Goal: Use online tool/utility

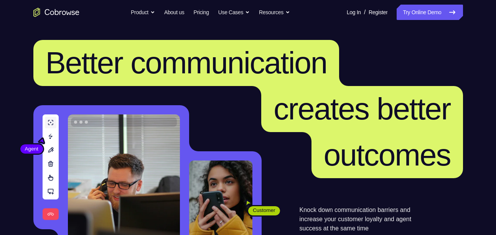
click at [400, 15] on link "Try Online Demo" at bounding box center [430, 12] width 66 height 15
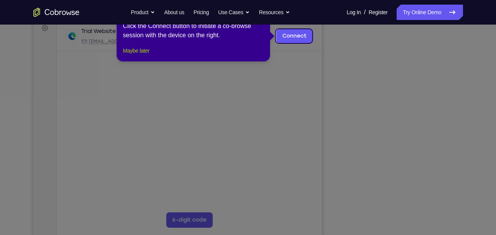
click at [137, 55] on button "Maybe later" at bounding box center [136, 50] width 26 height 9
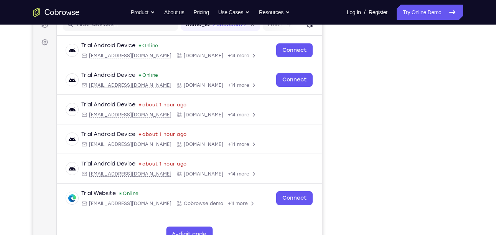
scroll to position [107, 0]
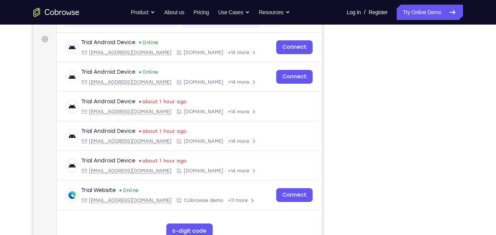
drag, startPoint x: 345, startPoint y: 110, endPoint x: 331, endPoint y: 179, distance: 70.0
click at [331, 179] on div "Your Support Agent Your Customer Web iOS Android" at bounding box center [248, 107] width 430 height 283
click at [344, 168] on div at bounding box center [401, 132] width 123 height 236
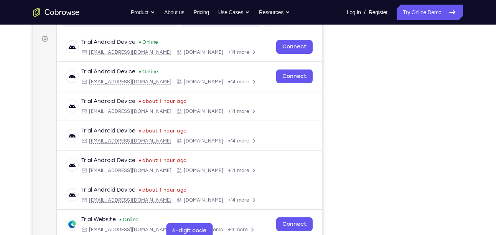
scroll to position [110, 0]
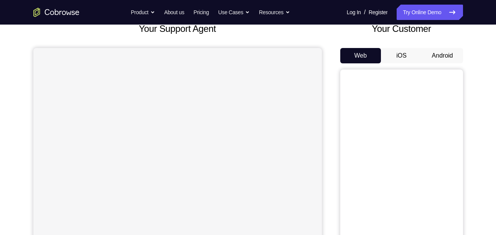
scroll to position [53, 0]
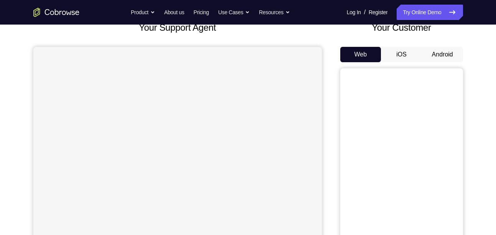
click at [443, 59] on button "Android" at bounding box center [442, 54] width 41 height 15
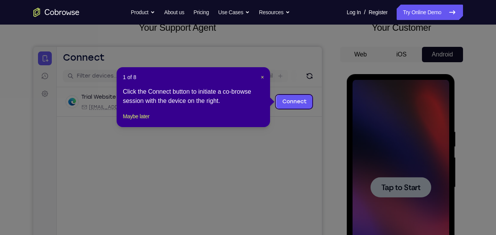
scroll to position [0, 0]
click at [142, 121] on button "Maybe later" at bounding box center [136, 116] width 26 height 9
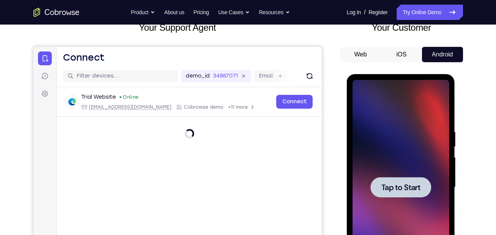
click at [392, 179] on div at bounding box center [400, 187] width 61 height 20
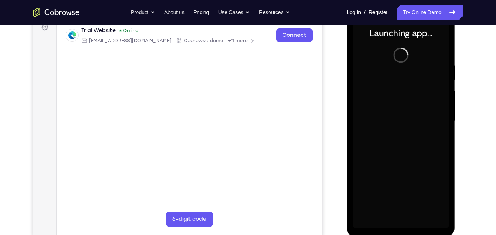
scroll to position [119, 0]
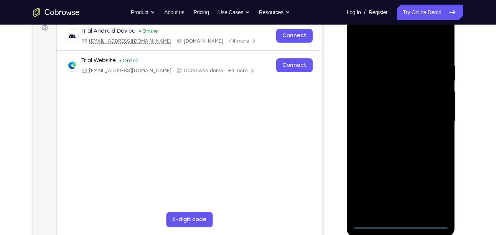
click at [400, 222] on div at bounding box center [400, 121] width 97 height 215
click at [435, 190] on div at bounding box center [400, 121] width 97 height 215
click at [372, 49] on div at bounding box center [400, 121] width 97 height 215
click at [434, 115] on div at bounding box center [400, 121] width 97 height 215
click at [392, 136] on div at bounding box center [400, 121] width 97 height 215
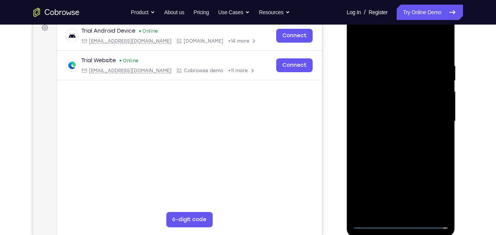
click at [389, 119] on div at bounding box center [400, 121] width 97 height 215
click at [377, 107] on div at bounding box center [400, 121] width 97 height 215
click at [382, 120] on div at bounding box center [400, 121] width 97 height 215
click at [401, 157] on div at bounding box center [400, 121] width 97 height 215
click at [417, 211] on div at bounding box center [400, 121] width 97 height 215
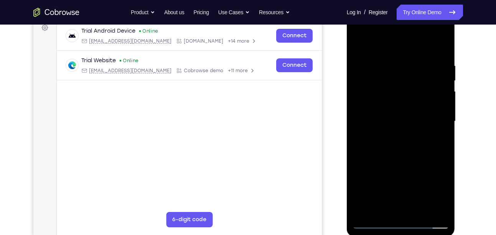
click at [403, 163] on div at bounding box center [400, 121] width 97 height 215
click at [388, 98] on div at bounding box center [400, 121] width 97 height 215
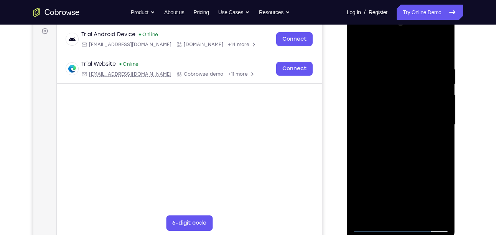
scroll to position [115, 0]
drag, startPoint x: 408, startPoint y: 109, endPoint x: 415, endPoint y: 86, distance: 24.8
click at [415, 86] on div at bounding box center [400, 125] width 97 height 215
click at [440, 137] on div at bounding box center [400, 125] width 97 height 215
click at [368, 88] on div at bounding box center [400, 125] width 97 height 215
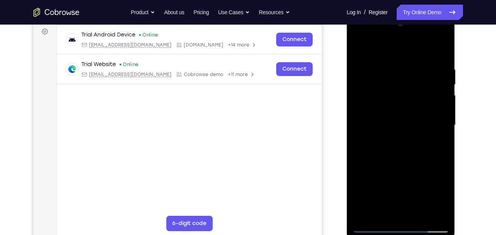
click at [387, 209] on div at bounding box center [400, 125] width 97 height 215
click at [432, 143] on div at bounding box center [400, 125] width 97 height 215
drag, startPoint x: 392, startPoint y: 82, endPoint x: 405, endPoint y: 224, distance: 142.5
click at [405, 224] on div at bounding box center [400, 125] width 97 height 215
drag, startPoint x: 404, startPoint y: 80, endPoint x: 420, endPoint y: 186, distance: 107.4
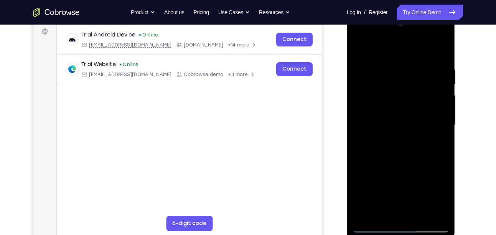
click at [420, 186] on div at bounding box center [400, 125] width 97 height 215
drag, startPoint x: 407, startPoint y: 67, endPoint x: 418, endPoint y: 165, distance: 99.2
click at [418, 165] on div at bounding box center [400, 125] width 97 height 215
drag, startPoint x: 402, startPoint y: 103, endPoint x: 411, endPoint y: 49, distance: 54.7
click at [411, 49] on div at bounding box center [400, 125] width 97 height 215
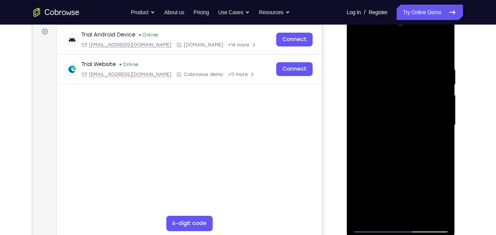
click at [438, 143] on div at bounding box center [400, 125] width 97 height 215
drag, startPoint x: 397, startPoint y: 72, endPoint x: 393, endPoint y: 151, distance: 78.4
click at [393, 151] on div at bounding box center [400, 125] width 97 height 215
drag, startPoint x: 390, startPoint y: 65, endPoint x: 397, endPoint y: 229, distance: 163.9
click at [397, 229] on div at bounding box center [400, 125] width 97 height 215
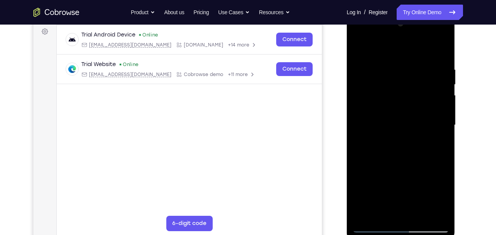
drag, startPoint x: 395, startPoint y: 71, endPoint x: 397, endPoint y: 115, distance: 44.1
click at [397, 115] on div at bounding box center [400, 125] width 97 height 215
drag, startPoint x: 403, startPoint y: 62, endPoint x: 427, endPoint y: 84, distance: 33.1
click at [427, 84] on div at bounding box center [400, 125] width 97 height 215
drag, startPoint x: 410, startPoint y: 112, endPoint x: 425, endPoint y: 54, distance: 60.5
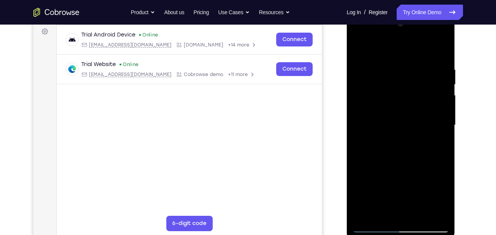
click at [425, 54] on div at bounding box center [400, 125] width 97 height 215
drag, startPoint x: 408, startPoint y: 100, endPoint x: 417, endPoint y: 49, distance: 51.8
click at [417, 49] on div at bounding box center [400, 125] width 97 height 215
drag, startPoint x: 404, startPoint y: 99, endPoint x: 406, endPoint y: 32, distance: 67.2
click at [406, 32] on div at bounding box center [400, 125] width 97 height 215
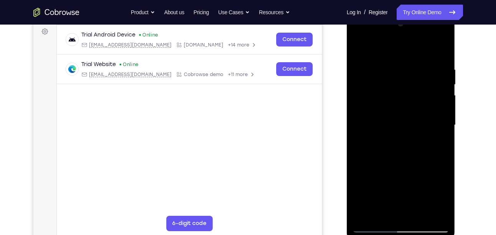
drag, startPoint x: 400, startPoint y: 98, endPoint x: 405, endPoint y: 82, distance: 16.6
click at [405, 82] on div at bounding box center [400, 125] width 97 height 215
drag, startPoint x: 402, startPoint y: 71, endPoint x: 402, endPoint y: 160, distance: 88.6
click at [402, 160] on div at bounding box center [400, 125] width 97 height 215
click at [393, 99] on div at bounding box center [400, 125] width 97 height 215
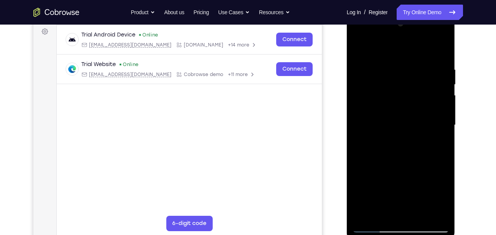
drag, startPoint x: 393, startPoint y: 176, endPoint x: 423, endPoint y: 73, distance: 107.7
click at [423, 73] on div at bounding box center [400, 125] width 97 height 215
click at [359, 48] on div at bounding box center [400, 125] width 97 height 215
click at [397, 105] on div at bounding box center [400, 125] width 97 height 215
drag, startPoint x: 402, startPoint y: 74, endPoint x: 386, endPoint y: 187, distance: 113.6
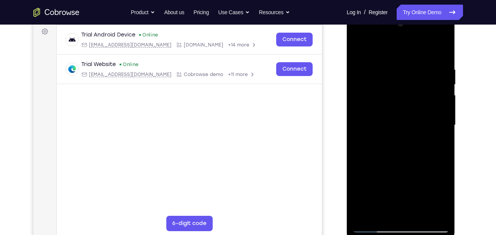
click at [386, 187] on div at bounding box center [400, 125] width 97 height 215
drag, startPoint x: 398, startPoint y: 81, endPoint x: 384, endPoint y: 150, distance: 69.9
click at [384, 150] on div at bounding box center [400, 125] width 97 height 215
drag, startPoint x: 383, startPoint y: 67, endPoint x: 377, endPoint y: 141, distance: 74.6
click at [377, 141] on div at bounding box center [400, 125] width 97 height 215
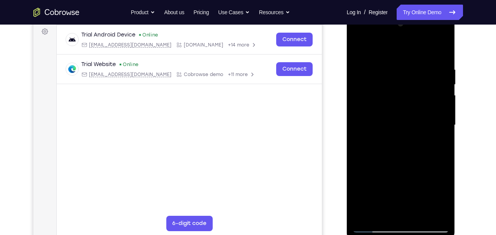
drag, startPoint x: 390, startPoint y: 82, endPoint x: 384, endPoint y: 134, distance: 52.6
click at [384, 134] on div at bounding box center [400, 125] width 97 height 215
drag, startPoint x: 385, startPoint y: 166, endPoint x: 402, endPoint y: 72, distance: 95.5
click at [402, 72] on div at bounding box center [400, 125] width 97 height 215
click at [386, 132] on div at bounding box center [400, 125] width 97 height 215
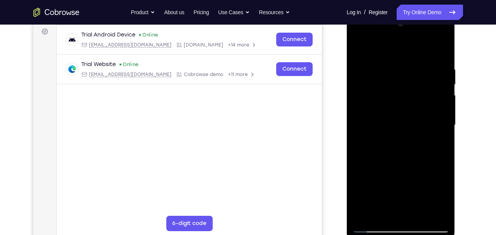
click at [412, 134] on div at bounding box center [400, 125] width 97 height 215
click at [436, 144] on div at bounding box center [400, 125] width 97 height 215
drag, startPoint x: 390, startPoint y: 77, endPoint x: 393, endPoint y: 142, distance: 65.7
click at [393, 142] on div at bounding box center [400, 125] width 97 height 215
drag, startPoint x: 399, startPoint y: 64, endPoint x: 412, endPoint y: 127, distance: 64.2
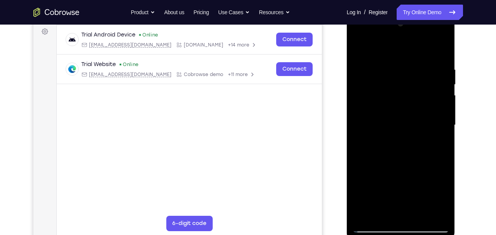
click at [412, 127] on div at bounding box center [400, 125] width 97 height 215
click at [359, 50] on div at bounding box center [400, 125] width 97 height 215
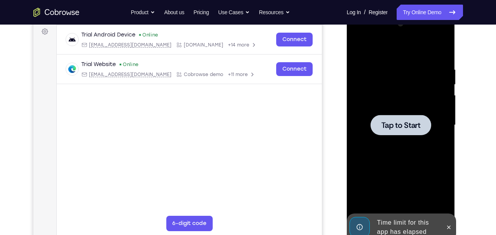
click at [402, 124] on span "Tap to Start" at bounding box center [400, 125] width 39 height 8
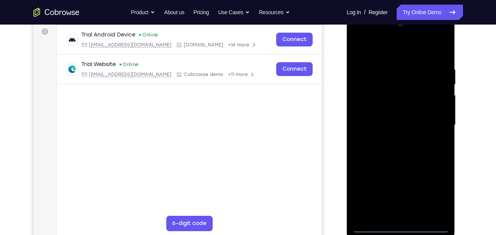
drag, startPoint x: 426, startPoint y: 134, endPoint x: 430, endPoint y: 105, distance: 29.5
click at [430, 105] on div at bounding box center [400, 125] width 97 height 215
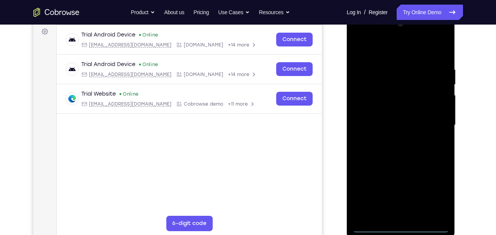
drag, startPoint x: 403, startPoint y: 224, endPoint x: 400, endPoint y: 227, distance: 4.3
click at [400, 227] on div at bounding box center [400, 125] width 97 height 215
click at [434, 194] on div at bounding box center [400, 125] width 97 height 215
click at [402, 51] on div at bounding box center [400, 125] width 97 height 215
click at [433, 120] on div at bounding box center [400, 125] width 97 height 215
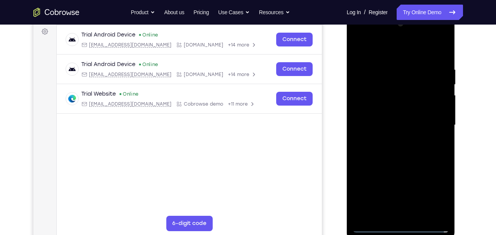
click at [391, 139] on div at bounding box center [400, 125] width 97 height 215
click at [389, 118] on div at bounding box center [400, 125] width 97 height 215
click at [374, 119] on div at bounding box center [400, 125] width 97 height 215
click at [389, 111] on div at bounding box center [400, 125] width 97 height 215
click at [364, 122] on div at bounding box center [400, 125] width 97 height 215
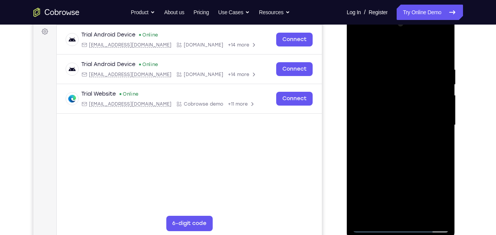
click at [401, 160] on div at bounding box center [400, 125] width 97 height 215
click at [421, 215] on div at bounding box center [400, 125] width 97 height 215
click at [407, 165] on div at bounding box center [400, 125] width 97 height 215
click at [395, 102] on div at bounding box center [400, 125] width 97 height 215
click at [358, 48] on div at bounding box center [400, 125] width 97 height 215
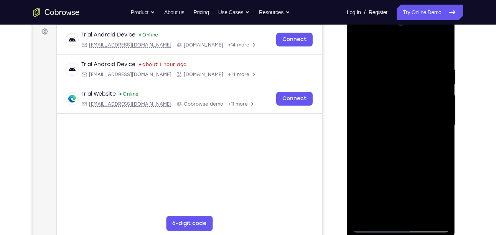
click at [358, 45] on div at bounding box center [400, 125] width 97 height 215
click at [384, 215] on div at bounding box center [400, 125] width 97 height 215
click at [368, 46] on div at bounding box center [400, 125] width 97 height 215
click at [393, 69] on div at bounding box center [400, 125] width 97 height 215
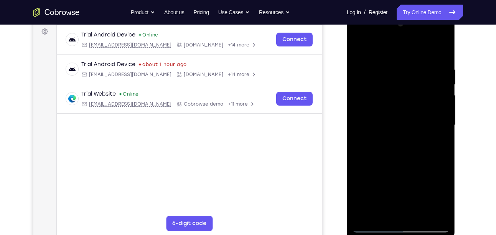
drag, startPoint x: 375, startPoint y: 179, endPoint x: 376, endPoint y: 140, distance: 39.5
click at [376, 140] on div at bounding box center [400, 125] width 97 height 215
click at [365, 148] on div at bounding box center [400, 125] width 97 height 215
drag, startPoint x: 390, startPoint y: 95, endPoint x: 390, endPoint y: 117, distance: 21.9
click at [390, 117] on div at bounding box center [400, 125] width 97 height 215
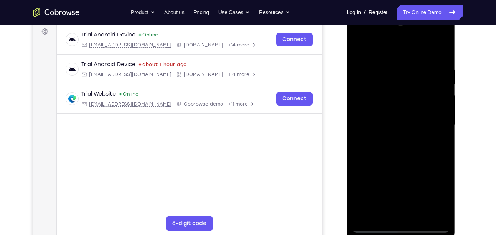
drag, startPoint x: 429, startPoint y: 119, endPoint x: 314, endPoint y: 91, distance: 118.0
click at [347, 91] on html "Online web based iOS Simulators and Android Emulators. Run iPhone, iPad, Mobile…" at bounding box center [401, 127] width 109 height 230
drag, startPoint x: 426, startPoint y: 132, endPoint x: 371, endPoint y: 131, distance: 55.2
click at [371, 131] on div at bounding box center [400, 125] width 97 height 215
click at [443, 113] on div at bounding box center [400, 125] width 97 height 215
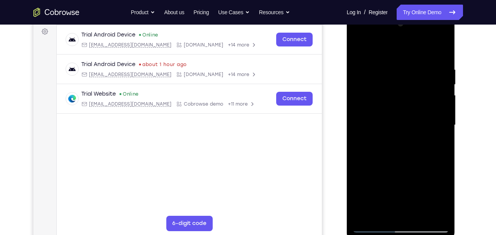
click at [443, 113] on div at bounding box center [400, 125] width 97 height 215
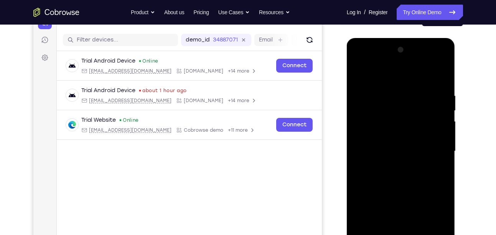
scroll to position [86, 0]
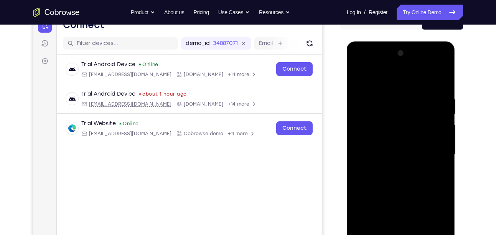
click at [358, 77] on div at bounding box center [400, 154] width 97 height 215
drag, startPoint x: 413, startPoint y: 143, endPoint x: 407, endPoint y: 113, distance: 30.7
click at [407, 113] on div at bounding box center [400, 154] width 97 height 215
drag, startPoint x: 405, startPoint y: 153, endPoint x: 421, endPoint y: 99, distance: 56.2
click at [421, 99] on div at bounding box center [400, 154] width 97 height 215
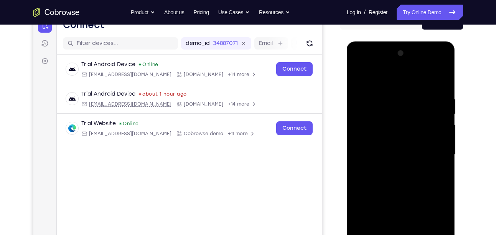
drag, startPoint x: 418, startPoint y: 161, endPoint x: 421, endPoint y: 112, distance: 49.2
click at [421, 112] on div at bounding box center [400, 154] width 97 height 215
click at [428, 184] on div at bounding box center [400, 154] width 97 height 215
drag, startPoint x: 411, startPoint y: 117, endPoint x: 416, endPoint y: 148, distance: 31.5
click at [416, 148] on div at bounding box center [400, 154] width 97 height 215
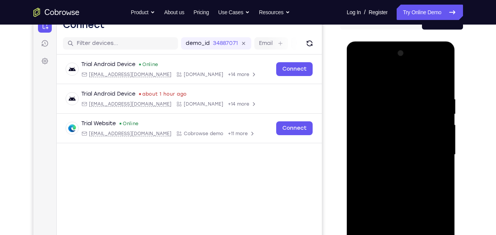
click at [443, 131] on div at bounding box center [400, 154] width 97 height 215
click at [443, 133] on div at bounding box center [400, 154] width 97 height 215
click at [444, 132] on div at bounding box center [400, 154] width 97 height 215
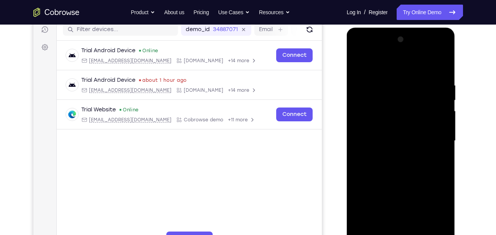
scroll to position [100, 0]
click at [444, 117] on div at bounding box center [400, 140] width 97 height 215
click at [443, 117] on div at bounding box center [400, 140] width 97 height 215
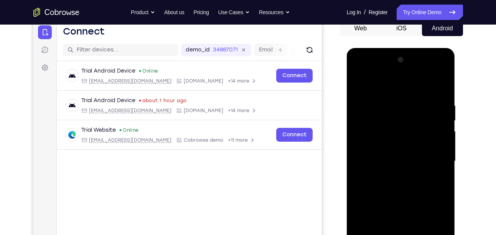
scroll to position [80, 0]
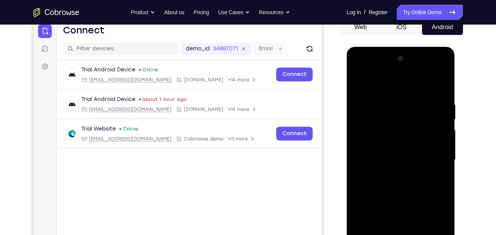
click at [359, 81] on div at bounding box center [400, 160] width 97 height 215
drag, startPoint x: 402, startPoint y: 158, endPoint x: 402, endPoint y: 111, distance: 47.2
click at [402, 111] on div at bounding box center [400, 160] width 97 height 215
click at [363, 116] on div at bounding box center [400, 160] width 97 height 215
click at [408, 118] on div at bounding box center [400, 160] width 97 height 215
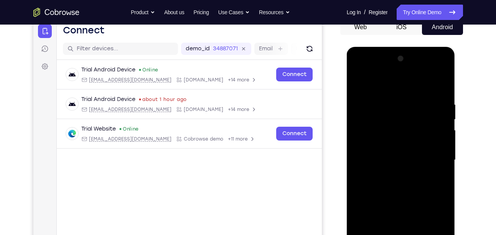
click at [419, 144] on div at bounding box center [400, 160] width 97 height 215
click at [415, 127] on div at bounding box center [400, 160] width 97 height 215
click at [440, 61] on div at bounding box center [400, 160] width 97 height 215
click at [378, 154] on div at bounding box center [400, 160] width 97 height 215
click at [412, 139] on div at bounding box center [400, 160] width 97 height 215
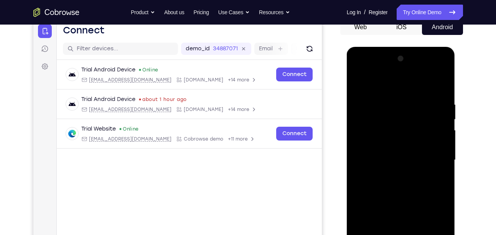
click at [431, 155] on div at bounding box center [400, 160] width 97 height 215
click at [444, 158] on div at bounding box center [400, 160] width 97 height 215
click at [440, 155] on div at bounding box center [400, 160] width 97 height 215
click at [366, 78] on div at bounding box center [400, 160] width 97 height 215
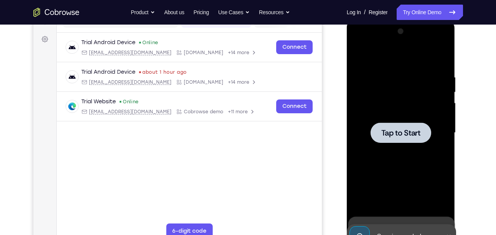
scroll to position [107, 0]
click at [404, 138] on div at bounding box center [400, 133] width 61 height 20
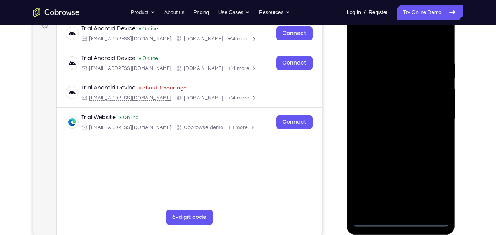
scroll to position [120, 0]
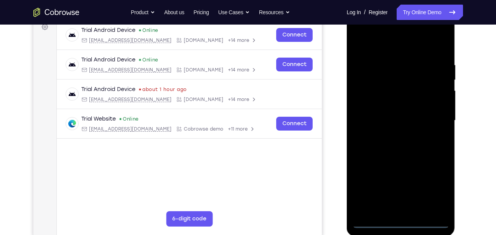
click at [401, 222] on div at bounding box center [400, 120] width 97 height 215
click at [439, 192] on div at bounding box center [400, 120] width 97 height 215
click at [393, 46] on div at bounding box center [400, 120] width 97 height 215
click at [434, 118] on div at bounding box center [400, 120] width 97 height 215
click at [392, 134] on div at bounding box center [400, 120] width 97 height 215
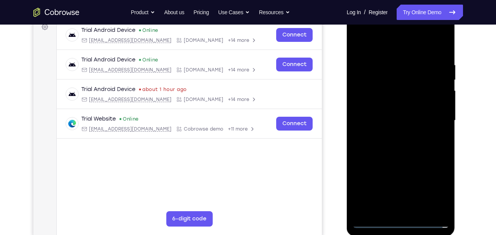
click at [390, 104] on div at bounding box center [400, 120] width 97 height 215
click at [377, 114] on div at bounding box center [400, 120] width 97 height 215
click at [392, 133] on div at bounding box center [400, 120] width 97 height 215
click at [398, 102] on div at bounding box center [400, 120] width 97 height 215
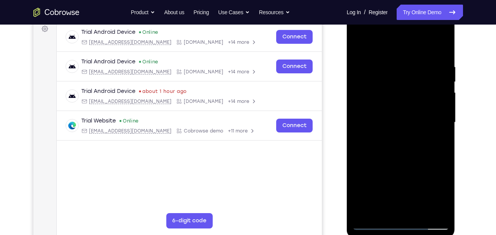
click at [417, 211] on div at bounding box center [400, 122] width 97 height 215
click at [407, 162] on div at bounding box center [400, 122] width 97 height 215
click at [393, 104] on div at bounding box center [400, 122] width 97 height 215
click at [440, 142] on div at bounding box center [400, 122] width 97 height 215
click at [360, 45] on div at bounding box center [400, 122] width 97 height 215
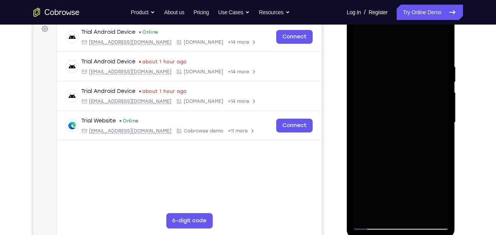
click at [334, 81] on div "Your Support Agent Your Customer Web iOS Android" at bounding box center [248, 97] width 430 height 283
click at [364, 42] on div at bounding box center [400, 122] width 97 height 215
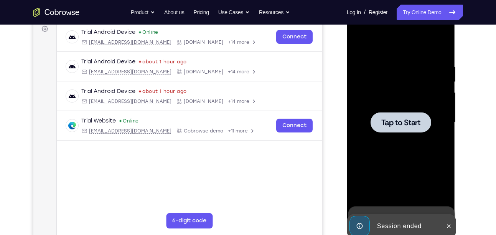
click at [394, 119] on span "Tap to Start" at bounding box center [400, 123] width 39 height 8
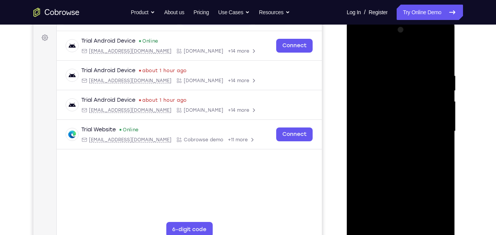
scroll to position [128, 0]
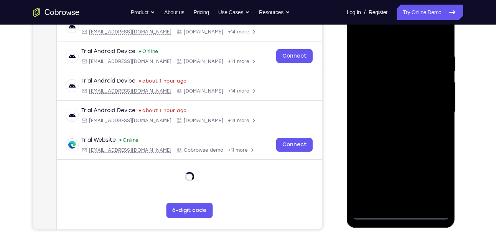
click at [403, 214] on div at bounding box center [400, 112] width 97 height 215
click at [432, 180] on div at bounding box center [400, 112] width 97 height 215
click at [395, 36] on div at bounding box center [400, 112] width 97 height 215
click at [431, 109] on div at bounding box center [400, 112] width 97 height 215
click at [391, 125] on div at bounding box center [400, 112] width 97 height 215
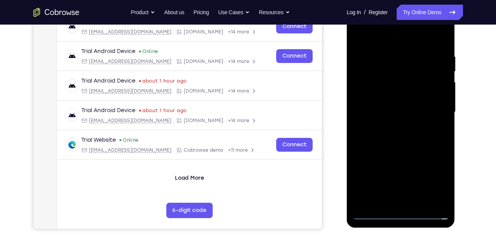
click at [379, 102] on div at bounding box center [400, 112] width 97 height 215
click at [370, 94] on div at bounding box center [400, 112] width 97 height 215
click at [385, 109] on div at bounding box center [400, 112] width 97 height 215
click at [397, 136] on div at bounding box center [400, 112] width 97 height 215
click at [407, 146] on div at bounding box center [400, 112] width 97 height 215
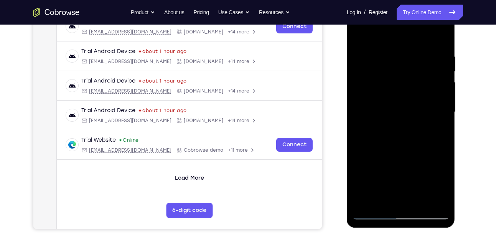
click at [393, 144] on div at bounding box center [400, 112] width 97 height 215
click at [388, 57] on div at bounding box center [400, 112] width 97 height 215
click at [363, 39] on div at bounding box center [400, 112] width 97 height 215
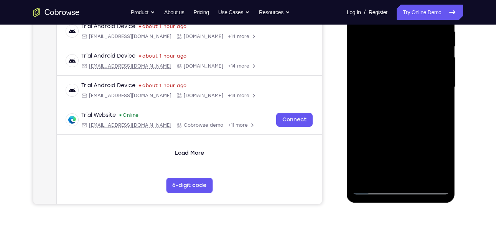
scroll to position [82, 0]
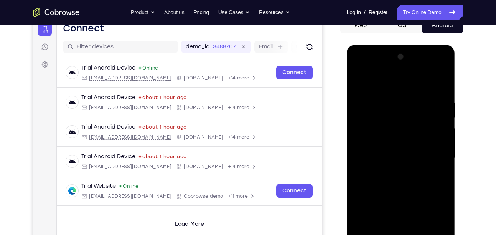
click at [360, 79] on div at bounding box center [400, 158] width 97 height 215
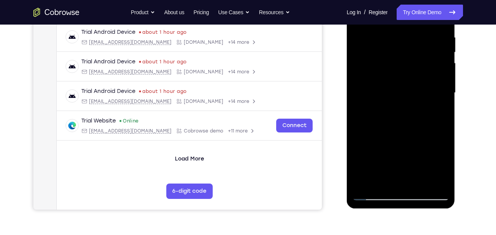
click at [431, 178] on div at bounding box center [400, 92] width 97 height 215
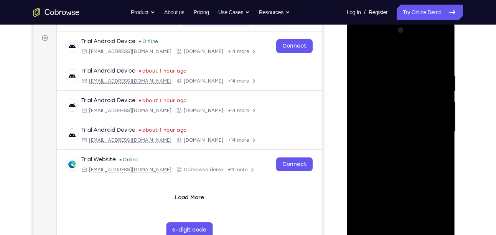
scroll to position [57, 0]
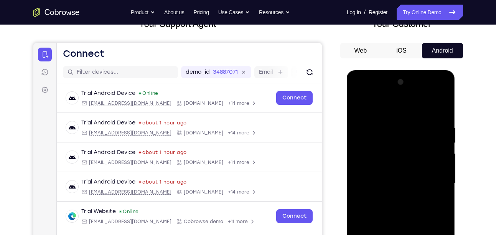
click at [441, 107] on div at bounding box center [400, 183] width 97 height 215
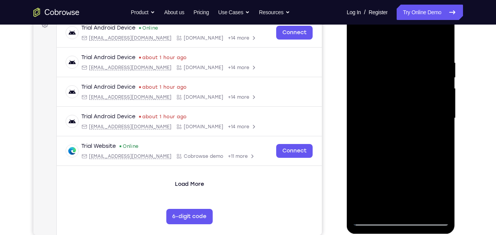
scroll to position [121, 0]
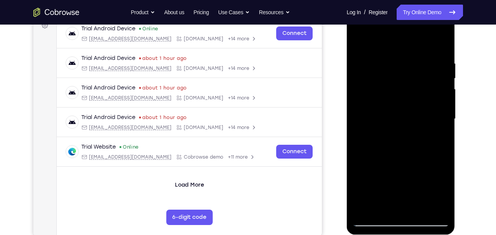
drag, startPoint x: 418, startPoint y: 98, endPoint x: 327, endPoint y: 116, distance: 93.0
click at [347, 116] on html "Online web based iOS Simulators and Android Emulators. Run iPhone, iPad, Mobile…" at bounding box center [401, 121] width 109 height 230
drag, startPoint x: 403, startPoint y: 104, endPoint x: 380, endPoint y: 103, distance: 23.1
click at [380, 103] on div at bounding box center [400, 119] width 97 height 215
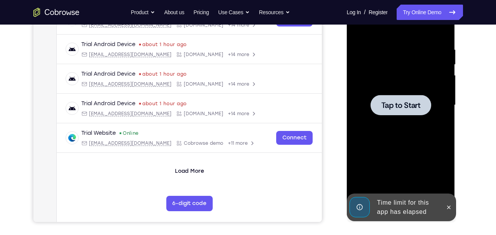
scroll to position [133, 0]
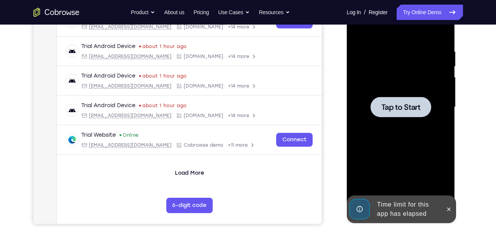
click at [397, 115] on div at bounding box center [400, 107] width 61 height 20
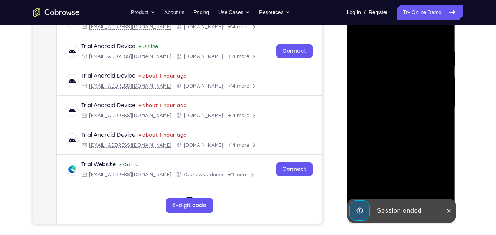
drag, startPoint x: 405, startPoint y: 163, endPoint x: 403, endPoint y: 148, distance: 14.7
click at [410, 105] on div at bounding box center [400, 107] width 97 height 215
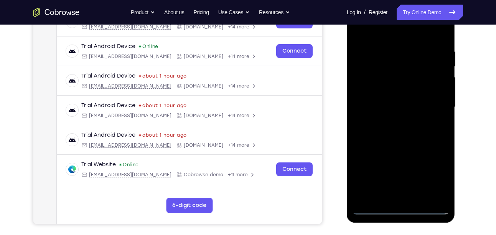
click at [402, 207] on div at bounding box center [400, 107] width 97 height 215
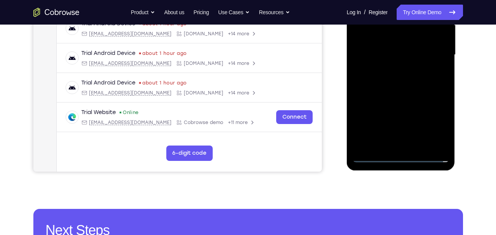
click at [436, 125] on div at bounding box center [400, 54] width 97 height 215
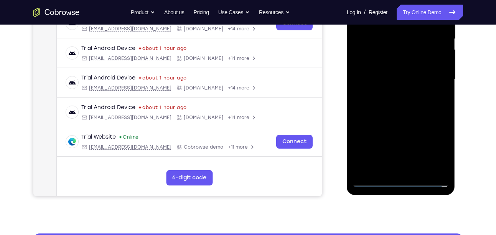
scroll to position [140, 0]
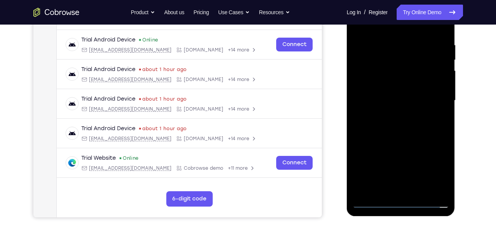
click at [383, 28] on div at bounding box center [400, 100] width 97 height 215
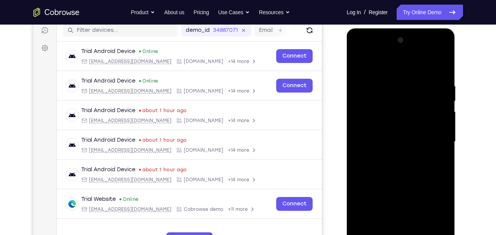
click at [434, 143] on div at bounding box center [400, 141] width 97 height 215
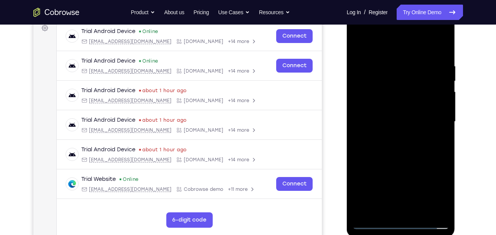
click at [390, 136] on div at bounding box center [400, 121] width 97 height 215
click at [396, 112] on div at bounding box center [400, 121] width 97 height 215
click at [388, 106] on div at bounding box center [400, 121] width 97 height 215
click at [399, 123] on div at bounding box center [400, 121] width 97 height 215
click at [407, 158] on div at bounding box center [400, 121] width 97 height 215
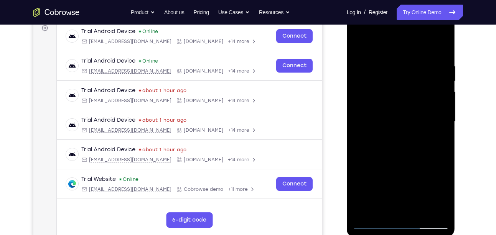
click at [388, 147] on div at bounding box center [400, 121] width 97 height 215
click at [408, 154] on div at bounding box center [400, 121] width 97 height 215
click at [438, 130] on div at bounding box center [400, 121] width 97 height 215
click at [385, 90] on div at bounding box center [400, 121] width 97 height 215
click at [396, 119] on div at bounding box center [400, 121] width 97 height 215
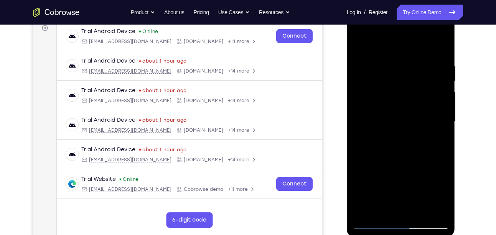
click at [444, 55] on div at bounding box center [400, 121] width 97 height 215
click at [377, 137] on div at bounding box center [400, 121] width 97 height 215
drag, startPoint x: 385, startPoint y: 160, endPoint x: 388, endPoint y: 50, distance: 110.1
click at [388, 50] on div at bounding box center [400, 121] width 97 height 215
drag, startPoint x: 397, startPoint y: 181, endPoint x: 393, endPoint y: 63, distance: 118.2
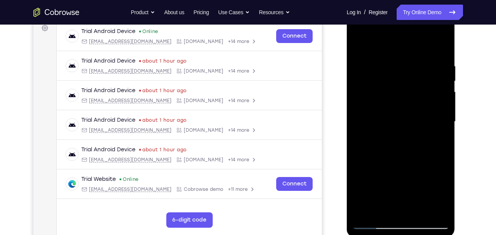
click at [393, 63] on div at bounding box center [400, 121] width 97 height 215
drag, startPoint x: 396, startPoint y: 155, endPoint x: 392, endPoint y: 67, distance: 87.9
click at [392, 67] on div at bounding box center [400, 121] width 97 height 215
drag, startPoint x: 398, startPoint y: 173, endPoint x: 400, endPoint y: 95, distance: 77.9
click at [400, 95] on div at bounding box center [400, 121] width 97 height 215
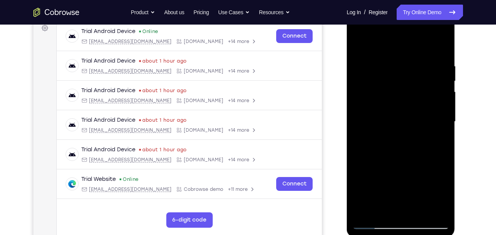
drag, startPoint x: 405, startPoint y: 184, endPoint x: 405, endPoint y: 95, distance: 89.0
click at [405, 95] on div at bounding box center [400, 121] width 97 height 215
drag, startPoint x: 408, startPoint y: 179, endPoint x: 408, endPoint y: 127, distance: 52.2
click at [408, 127] on div at bounding box center [400, 121] width 97 height 215
drag, startPoint x: 407, startPoint y: 161, endPoint x: 407, endPoint y: 80, distance: 81.3
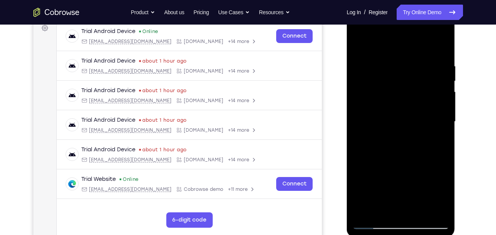
click at [407, 80] on div at bounding box center [400, 121] width 97 height 215
drag, startPoint x: 393, startPoint y: 176, endPoint x: 404, endPoint y: 90, distance: 87.0
click at [404, 90] on div at bounding box center [400, 121] width 97 height 215
drag, startPoint x: 402, startPoint y: 137, endPoint x: 409, endPoint y: 69, distance: 68.2
click at [409, 69] on div at bounding box center [400, 121] width 97 height 215
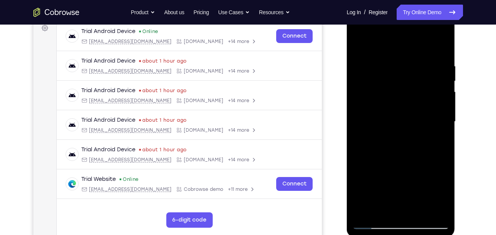
drag, startPoint x: 410, startPoint y: 165, endPoint x: 410, endPoint y: 88, distance: 76.3
click at [410, 88] on div at bounding box center [400, 121] width 97 height 215
drag, startPoint x: 416, startPoint y: 163, endPoint x: 419, endPoint y: 81, distance: 81.8
click at [419, 81] on div at bounding box center [400, 121] width 97 height 215
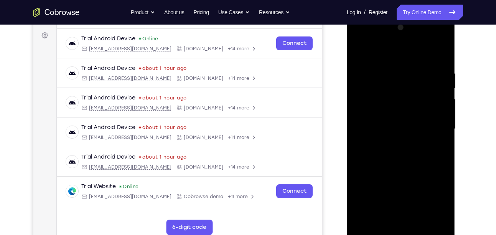
scroll to position [112, 0]
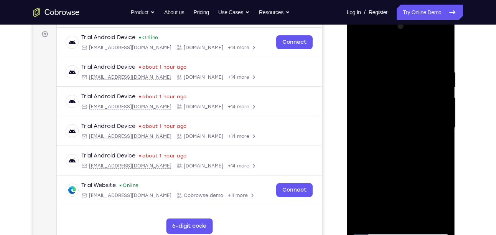
drag, startPoint x: 420, startPoint y: 171, endPoint x: 419, endPoint y: 104, distance: 67.5
click at [419, 104] on div at bounding box center [400, 127] width 97 height 215
drag, startPoint x: 416, startPoint y: 173, endPoint x: 400, endPoint y: 100, distance: 74.5
click at [400, 100] on div at bounding box center [400, 127] width 97 height 215
drag, startPoint x: 397, startPoint y: 166, endPoint x: 396, endPoint y: 89, distance: 77.5
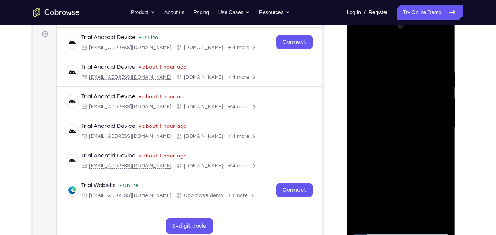
click at [396, 89] on div at bounding box center [400, 127] width 97 height 215
drag, startPoint x: 398, startPoint y: 185, endPoint x: 392, endPoint y: 115, distance: 70.5
click at [392, 115] on div at bounding box center [400, 127] width 97 height 215
drag, startPoint x: 415, startPoint y: 202, endPoint x: 446, endPoint y: 75, distance: 131.1
click at [446, 75] on div at bounding box center [400, 127] width 97 height 215
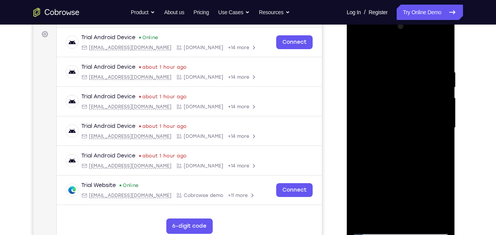
drag, startPoint x: 425, startPoint y: 155, endPoint x: 417, endPoint y: 66, distance: 89.0
click at [417, 66] on div at bounding box center [400, 127] width 97 height 215
drag, startPoint x: 401, startPoint y: 161, endPoint x: 402, endPoint y: 55, distance: 106.2
click at [402, 55] on div at bounding box center [400, 127] width 97 height 215
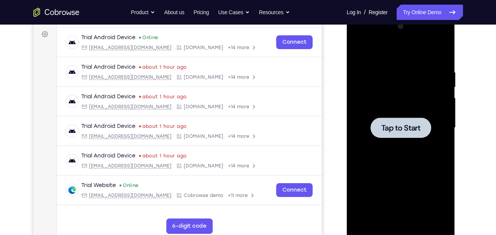
click at [402, 127] on span "Tap to Start" at bounding box center [400, 128] width 39 height 8
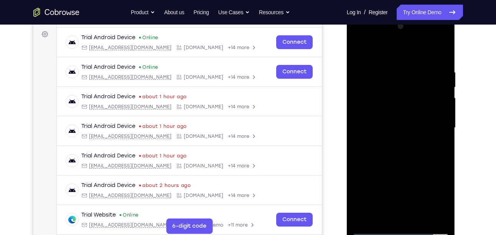
click at [401, 229] on div at bounding box center [400, 127] width 97 height 215
click at [438, 193] on div at bounding box center [400, 127] width 97 height 215
click at [402, 51] on div at bounding box center [400, 127] width 97 height 215
click at [434, 123] on div at bounding box center [400, 127] width 97 height 215
click at [407, 166] on div at bounding box center [400, 127] width 97 height 215
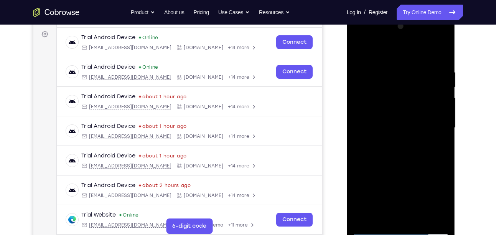
click at [391, 140] on div at bounding box center [400, 127] width 97 height 215
click at [390, 125] on div at bounding box center [400, 127] width 97 height 215
click at [388, 113] on div at bounding box center [400, 127] width 97 height 215
click at [366, 123] on div at bounding box center [400, 127] width 97 height 215
click at [392, 124] on div at bounding box center [400, 127] width 97 height 215
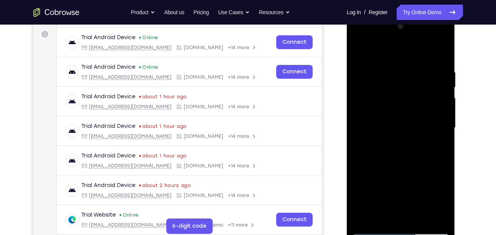
click at [392, 151] on div at bounding box center [400, 127] width 97 height 215
click at [402, 164] on div at bounding box center [400, 127] width 97 height 215
drag, startPoint x: 403, startPoint y: 171, endPoint x: 406, endPoint y: 86, distance: 85.9
click at [406, 86] on div at bounding box center [400, 127] width 97 height 215
drag, startPoint x: 398, startPoint y: 168, endPoint x: 410, endPoint y: 64, distance: 105.0
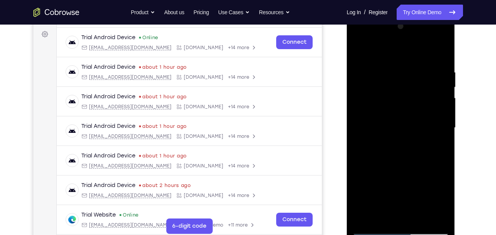
click at [410, 64] on div at bounding box center [400, 127] width 97 height 215
drag, startPoint x: 399, startPoint y: 180, endPoint x: 400, endPoint y: 93, distance: 87.1
click at [400, 93] on div at bounding box center [400, 127] width 97 height 215
drag, startPoint x: 392, startPoint y: 160, endPoint x: 399, endPoint y: 171, distance: 13.7
click at [399, 171] on div at bounding box center [400, 127] width 97 height 215
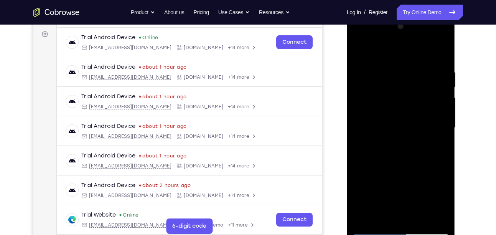
drag, startPoint x: 394, startPoint y: 81, endPoint x: 394, endPoint y: 33, distance: 48.3
click at [394, 33] on div at bounding box center [400, 127] width 97 height 215
drag, startPoint x: 423, startPoint y: 161, endPoint x: 420, endPoint y: 107, distance: 53.8
click at [420, 107] on div at bounding box center [400, 127] width 97 height 215
drag, startPoint x: 417, startPoint y: 191, endPoint x: 400, endPoint y: 113, distance: 79.5
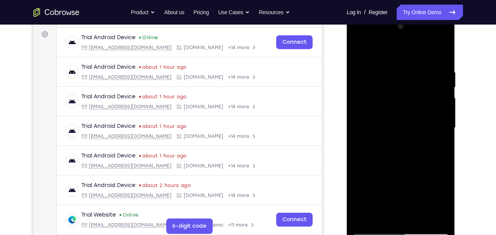
click at [400, 113] on div at bounding box center [400, 127] width 97 height 215
drag, startPoint x: 405, startPoint y: 157, endPoint x: 385, endPoint y: 81, distance: 79.0
click at [385, 81] on div at bounding box center [400, 127] width 97 height 215
drag, startPoint x: 400, startPoint y: 184, endPoint x: 391, endPoint y: 81, distance: 104.0
click at [391, 81] on div at bounding box center [400, 127] width 97 height 215
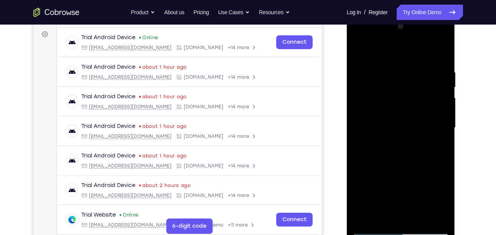
drag, startPoint x: 408, startPoint y: 178, endPoint x: 403, endPoint y: 63, distance: 115.1
click at [403, 63] on div at bounding box center [400, 127] width 97 height 215
drag, startPoint x: 408, startPoint y: 177, endPoint x: 398, endPoint y: 103, distance: 74.6
click at [398, 103] on div at bounding box center [400, 127] width 97 height 215
drag, startPoint x: 399, startPoint y: 174, endPoint x: 384, endPoint y: 84, distance: 91.0
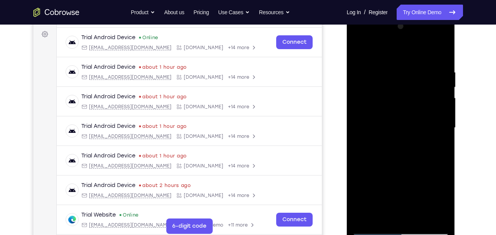
click at [384, 84] on div at bounding box center [400, 127] width 97 height 215
drag, startPoint x: 398, startPoint y: 183, endPoint x: 382, endPoint y: 102, distance: 82.4
click at [382, 102] on div at bounding box center [400, 127] width 97 height 215
drag, startPoint x: 394, startPoint y: 193, endPoint x: 370, endPoint y: 89, distance: 106.0
click at [370, 89] on div at bounding box center [400, 127] width 97 height 215
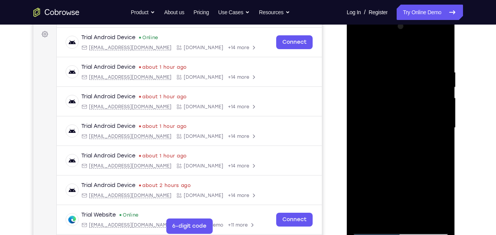
drag, startPoint x: 388, startPoint y: 193, endPoint x: 385, endPoint y: 108, distance: 84.8
click at [385, 108] on div at bounding box center [400, 127] width 97 height 215
drag, startPoint x: 403, startPoint y: 193, endPoint x: 392, endPoint y: 86, distance: 107.7
click at [392, 86] on div at bounding box center [400, 127] width 97 height 215
drag, startPoint x: 414, startPoint y: 204, endPoint x: 395, endPoint y: 104, distance: 102.2
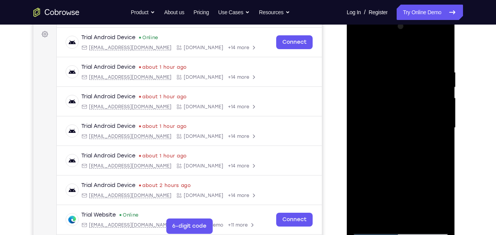
click at [395, 104] on div at bounding box center [400, 127] width 97 height 215
drag, startPoint x: 414, startPoint y: 191, endPoint x: 388, endPoint y: 82, distance: 111.8
click at [388, 82] on div at bounding box center [400, 127] width 97 height 215
drag, startPoint x: 405, startPoint y: 183, endPoint x: 390, endPoint y: 94, distance: 90.4
click at [390, 94] on div at bounding box center [400, 127] width 97 height 215
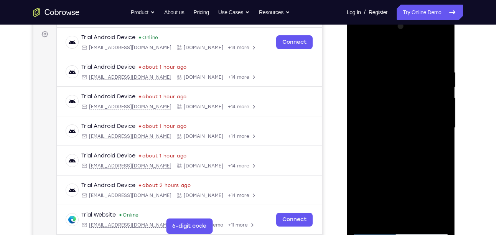
drag, startPoint x: 402, startPoint y: 189, endPoint x: 384, endPoint y: 89, distance: 101.3
click at [384, 89] on div at bounding box center [400, 127] width 97 height 215
click at [444, 125] on div at bounding box center [400, 127] width 97 height 215
click at [444, 127] on div at bounding box center [400, 127] width 97 height 215
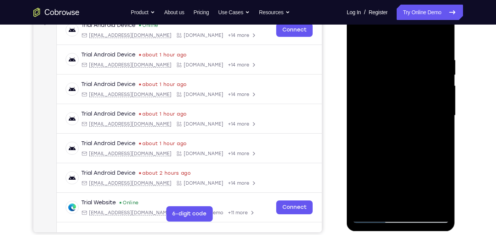
scroll to position [115, 0]
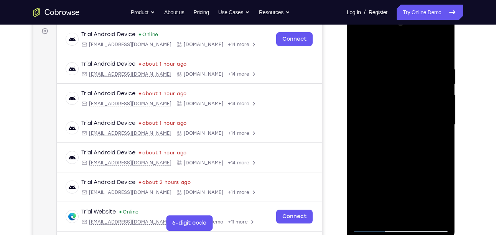
drag, startPoint x: 408, startPoint y: 147, endPoint x: 408, endPoint y: 116, distance: 30.7
click at [408, 116] on div at bounding box center [400, 124] width 97 height 215
drag, startPoint x: 407, startPoint y: 151, endPoint x: 402, endPoint y: 83, distance: 68.4
click at [402, 83] on div at bounding box center [400, 124] width 97 height 215
drag, startPoint x: 407, startPoint y: 174, endPoint x: 420, endPoint y: 77, distance: 97.5
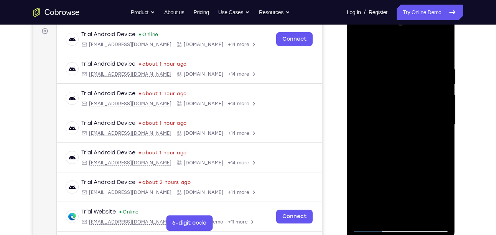
click at [420, 77] on div at bounding box center [400, 124] width 97 height 215
drag, startPoint x: 408, startPoint y: 183, endPoint x: 418, endPoint y: 86, distance: 98.3
click at [418, 86] on div at bounding box center [400, 124] width 97 height 215
drag, startPoint x: 421, startPoint y: 167, endPoint x: 420, endPoint y: 75, distance: 92.0
click at [420, 75] on div at bounding box center [400, 124] width 97 height 215
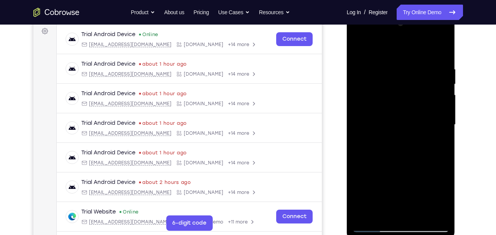
drag, startPoint x: 436, startPoint y: 178, endPoint x: 423, endPoint y: 49, distance: 128.7
click at [423, 49] on div at bounding box center [400, 124] width 97 height 215
drag, startPoint x: 407, startPoint y: 174, endPoint x: 400, endPoint y: 71, distance: 103.4
click at [400, 71] on div at bounding box center [400, 124] width 97 height 215
drag, startPoint x: 406, startPoint y: 183, endPoint x: 425, endPoint y: 57, distance: 127.3
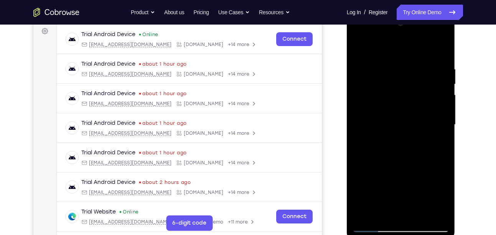
click at [425, 57] on div at bounding box center [400, 124] width 97 height 215
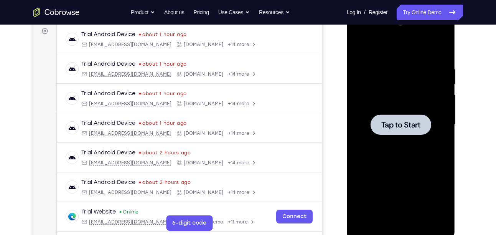
click at [414, 127] on span "Tap to Start" at bounding box center [400, 125] width 39 height 8
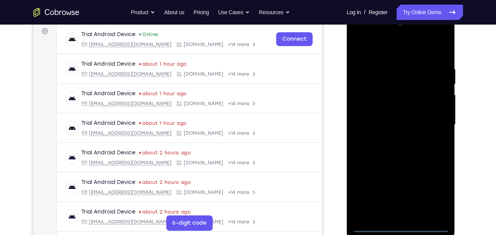
click at [402, 223] on div at bounding box center [400, 124] width 97 height 215
click at [400, 227] on div at bounding box center [400, 124] width 97 height 215
click at [441, 196] on div at bounding box center [400, 124] width 97 height 215
click at [388, 48] on div at bounding box center [400, 124] width 97 height 215
click at [433, 120] on div at bounding box center [400, 124] width 97 height 215
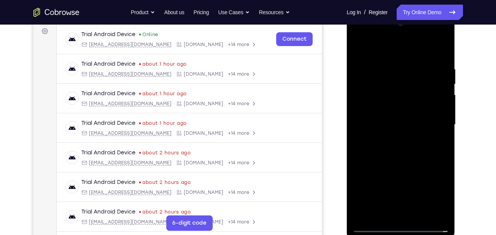
click at [390, 137] on div at bounding box center [400, 124] width 97 height 215
click at [393, 114] on div at bounding box center [400, 124] width 97 height 215
click at [394, 112] on div at bounding box center [400, 124] width 97 height 215
click at [415, 127] on div at bounding box center [400, 124] width 97 height 215
click at [412, 159] on div at bounding box center [400, 124] width 97 height 215
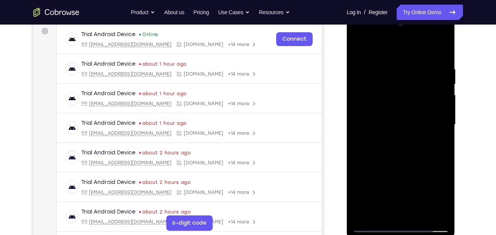
click at [436, 67] on div at bounding box center [400, 124] width 97 height 215
drag, startPoint x: 401, startPoint y: 47, endPoint x: 482, endPoint y: 70, distance: 83.8
click at [456, 70] on html "Online web based iOS Simulators and Android Emulators. Run iPhone, iPad, Mobile…" at bounding box center [401, 127] width 109 height 230
click at [361, 48] on div at bounding box center [400, 124] width 97 height 215
drag, startPoint x: 407, startPoint y: 154, endPoint x: 421, endPoint y: 89, distance: 66.8
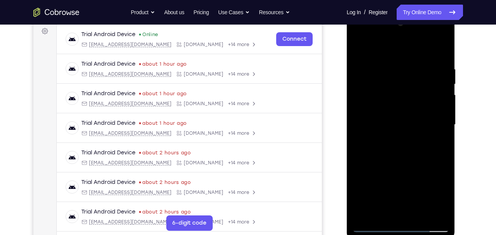
click at [421, 89] on div at bounding box center [400, 124] width 97 height 215
click at [395, 117] on div at bounding box center [400, 124] width 97 height 215
drag, startPoint x: 408, startPoint y: 98, endPoint x: 412, endPoint y: 158, distance: 59.6
click at [412, 158] on div at bounding box center [400, 124] width 97 height 215
drag, startPoint x: 407, startPoint y: 136, endPoint x: 414, endPoint y: 133, distance: 7.2
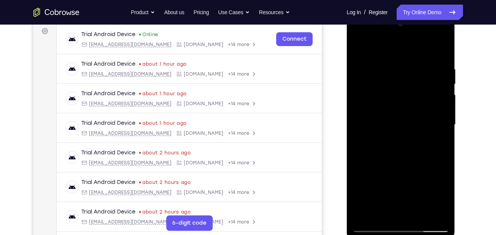
click at [414, 133] on div at bounding box center [400, 124] width 97 height 215
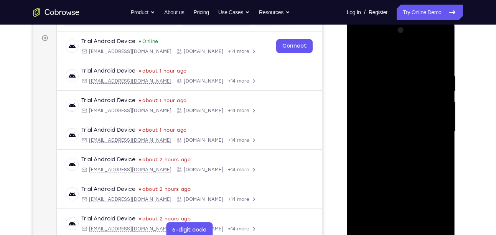
scroll to position [108, 0]
click at [356, 53] on div at bounding box center [400, 132] width 97 height 215
drag, startPoint x: 405, startPoint y: 187, endPoint x: 405, endPoint y: 125, distance: 61.7
click at [405, 125] on div at bounding box center [400, 132] width 97 height 215
drag, startPoint x: 402, startPoint y: 180, endPoint x: 407, endPoint y: 149, distance: 31.5
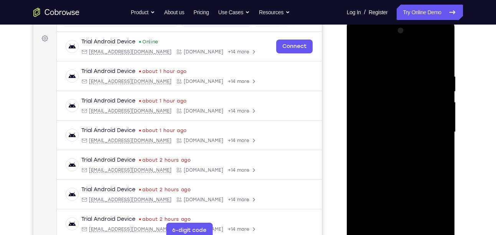
click at [407, 149] on div at bounding box center [400, 132] width 97 height 215
drag, startPoint x: 424, startPoint y: 112, endPoint x: 430, endPoint y: 219, distance: 107.5
click at [430, 219] on div at bounding box center [400, 132] width 97 height 215
click at [358, 53] on div at bounding box center [400, 132] width 97 height 215
click at [442, 57] on div at bounding box center [400, 132] width 97 height 215
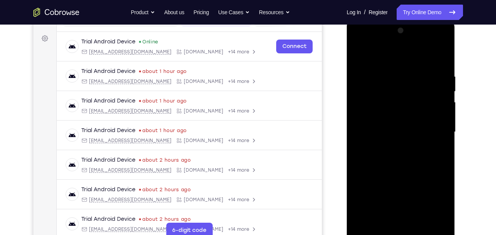
drag, startPoint x: 416, startPoint y: 186, endPoint x: 448, endPoint y: 80, distance: 111.4
click at [448, 80] on div at bounding box center [400, 132] width 97 height 215
drag, startPoint x: 398, startPoint y: 181, endPoint x: 428, endPoint y: 104, distance: 83.3
click at [428, 104] on div at bounding box center [400, 132] width 97 height 215
drag, startPoint x: 405, startPoint y: 189, endPoint x: 421, endPoint y: 127, distance: 64.2
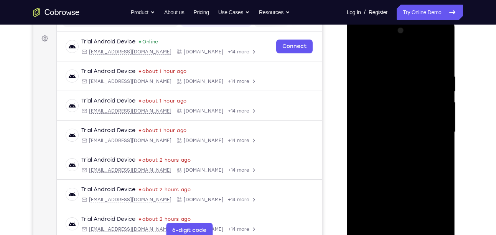
click at [421, 127] on div at bounding box center [400, 132] width 97 height 215
drag, startPoint x: 408, startPoint y: 163, endPoint x: 425, endPoint y: 80, distance: 84.1
click at [425, 80] on div at bounding box center [400, 132] width 97 height 215
drag, startPoint x: 412, startPoint y: 198, endPoint x: 410, endPoint y: 118, distance: 79.8
click at [410, 118] on div at bounding box center [400, 132] width 97 height 215
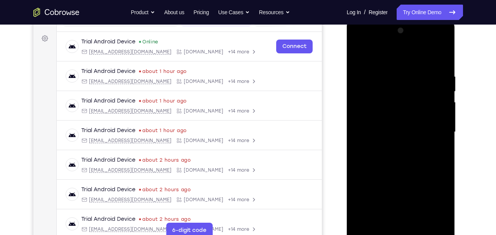
drag, startPoint x: 407, startPoint y: 186, endPoint x: 428, endPoint y: 106, distance: 82.7
click at [428, 106] on div at bounding box center [400, 132] width 97 height 215
drag, startPoint x: 419, startPoint y: 191, endPoint x: 413, endPoint y: 88, distance: 102.9
click at [413, 88] on div at bounding box center [400, 132] width 97 height 215
drag, startPoint x: 414, startPoint y: 181, endPoint x: 433, endPoint y: 93, distance: 90.3
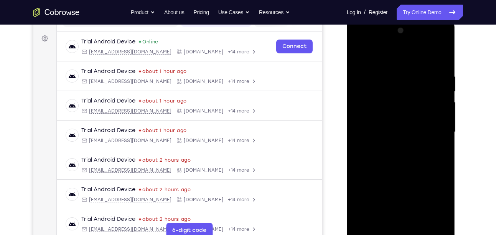
click at [433, 93] on div at bounding box center [400, 132] width 97 height 215
drag, startPoint x: 426, startPoint y: 179, endPoint x: 440, endPoint y: 88, distance: 92.8
click at [440, 88] on div at bounding box center [400, 132] width 97 height 215
drag, startPoint x: 413, startPoint y: 178, endPoint x: 426, endPoint y: 94, distance: 85.8
click at [426, 94] on div at bounding box center [400, 132] width 97 height 215
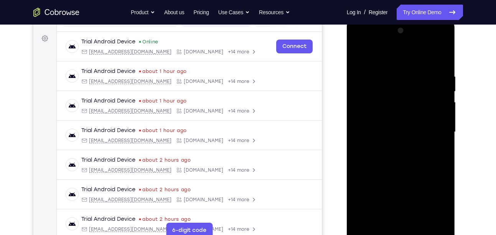
drag, startPoint x: 409, startPoint y: 172, endPoint x: 421, endPoint y: 107, distance: 65.9
click at [421, 107] on div at bounding box center [400, 132] width 97 height 215
drag, startPoint x: 392, startPoint y: 174, endPoint x: 388, endPoint y: 60, distance: 114.7
click at [388, 60] on div at bounding box center [400, 132] width 97 height 215
drag, startPoint x: 405, startPoint y: 209, endPoint x: 411, endPoint y: 92, distance: 117.1
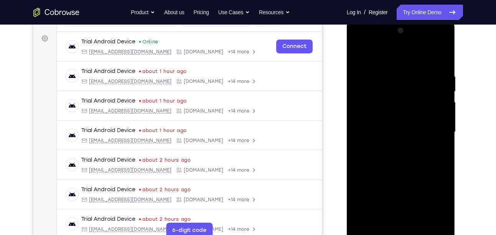
click at [411, 92] on div at bounding box center [400, 132] width 97 height 215
drag, startPoint x: 405, startPoint y: 195, endPoint x: 428, endPoint y: 75, distance: 122.2
click at [428, 75] on div at bounding box center [400, 132] width 97 height 215
drag, startPoint x: 420, startPoint y: 99, endPoint x: 431, endPoint y: 139, distance: 42.2
click at [431, 139] on div at bounding box center [400, 132] width 97 height 215
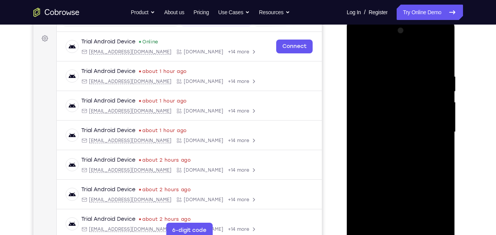
drag, startPoint x: 405, startPoint y: 184, endPoint x: 399, endPoint y: 61, distance: 122.9
click at [399, 61] on div at bounding box center [400, 132] width 97 height 215
drag, startPoint x: 392, startPoint y: 174, endPoint x: 408, endPoint y: 62, distance: 112.8
click at [408, 62] on div at bounding box center [400, 132] width 97 height 215
drag, startPoint x: 390, startPoint y: 201, endPoint x: 401, endPoint y: 95, distance: 106.1
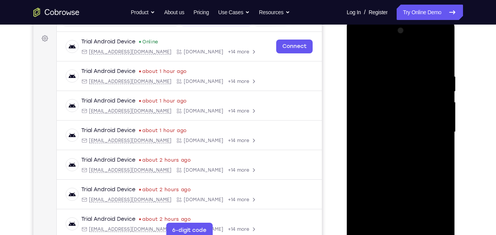
click at [401, 95] on div at bounding box center [400, 132] width 97 height 215
drag, startPoint x: 405, startPoint y: 182, endPoint x: 421, endPoint y: 24, distance: 158.4
click at [421, 25] on div at bounding box center [400, 132] width 97 height 215
drag, startPoint x: 412, startPoint y: 189, endPoint x: 417, endPoint y: 170, distance: 19.8
click at [417, 170] on div at bounding box center [400, 132] width 97 height 215
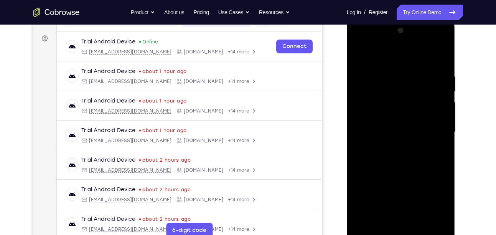
drag, startPoint x: 409, startPoint y: 132, endPoint x: 412, endPoint y: 99, distance: 33.1
click at [412, 99] on div at bounding box center [400, 132] width 97 height 215
drag, startPoint x: 406, startPoint y: 195, endPoint x: 417, endPoint y: 65, distance: 130.9
click at [417, 65] on div at bounding box center [400, 132] width 97 height 215
drag, startPoint x: 418, startPoint y: 158, endPoint x: 454, endPoint y: 11, distance: 151.3
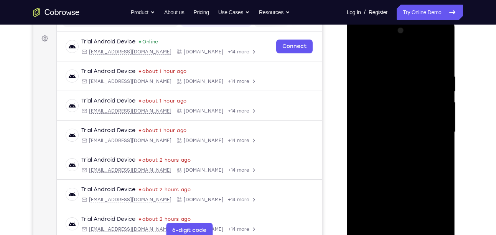
click at [454, 19] on html "Online web based iOS Simulators and Android Emulators. Run iPhone, iPad, Mobile…" at bounding box center [401, 134] width 109 height 230
drag, startPoint x: 415, startPoint y: 178, endPoint x: 397, endPoint y: 212, distance: 37.7
click at [397, 212] on div at bounding box center [400, 132] width 97 height 215
click at [403, 137] on div at bounding box center [400, 132] width 61 height 20
click at [401, 233] on div at bounding box center [400, 132] width 97 height 215
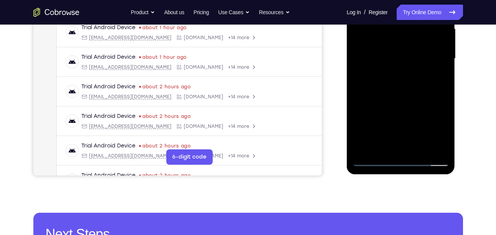
scroll to position [182, 0]
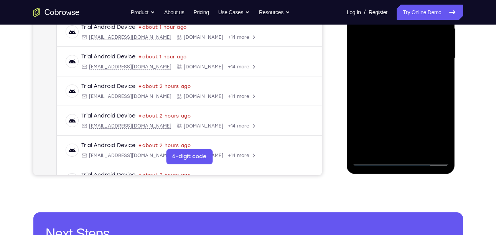
click at [433, 126] on div at bounding box center [400, 58] width 97 height 215
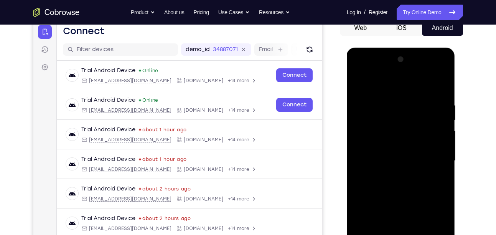
scroll to position [101, 0]
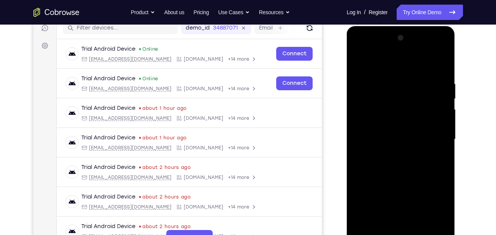
click at [397, 70] on div at bounding box center [400, 139] width 97 height 215
click at [434, 138] on div at bounding box center [400, 139] width 97 height 215
click at [392, 152] on div at bounding box center [400, 139] width 97 height 215
click at [390, 127] on div at bounding box center [400, 139] width 97 height 215
click at [385, 122] on div at bounding box center [400, 139] width 97 height 215
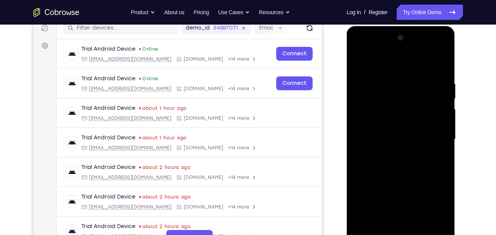
click at [394, 138] on div at bounding box center [400, 139] width 97 height 215
drag, startPoint x: 421, startPoint y: 164, endPoint x: 436, endPoint y: 96, distance: 69.6
click at [436, 96] on div at bounding box center [400, 139] width 97 height 215
click at [401, 176] on div at bounding box center [400, 139] width 97 height 215
drag, startPoint x: 402, startPoint y: 207, endPoint x: 423, endPoint y: 102, distance: 107.7
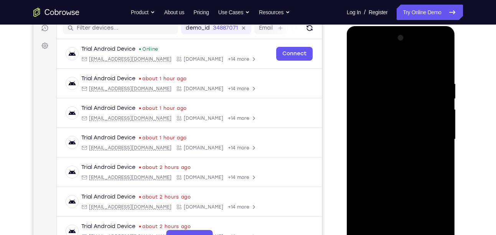
click at [423, 102] on div at bounding box center [400, 139] width 97 height 215
drag, startPoint x: 401, startPoint y: 167, endPoint x: 420, endPoint y: 102, distance: 67.5
click at [420, 102] on div at bounding box center [400, 139] width 97 height 215
drag, startPoint x: 395, startPoint y: 187, endPoint x: 403, endPoint y: 131, distance: 56.9
click at [403, 131] on div at bounding box center [400, 139] width 97 height 215
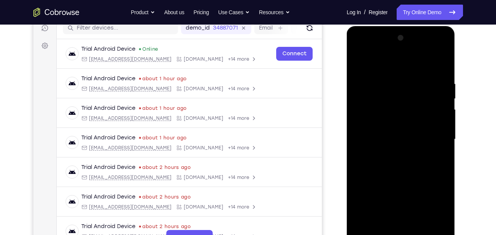
click at [419, 229] on div at bounding box center [400, 139] width 97 height 215
click at [407, 179] on div at bounding box center [400, 139] width 97 height 215
drag, startPoint x: 380, startPoint y: 62, endPoint x: 455, endPoint y: 61, distance: 75.6
click at [455, 61] on div at bounding box center [401, 141] width 109 height 230
click at [361, 61] on div at bounding box center [400, 139] width 97 height 215
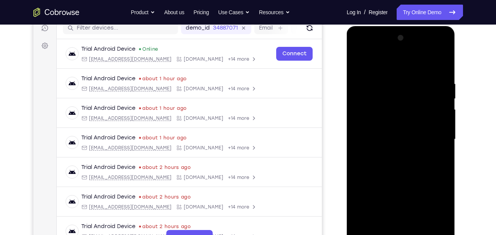
drag, startPoint x: 407, startPoint y: 175, endPoint x: 431, endPoint y: 54, distance: 123.7
click at [431, 54] on div at bounding box center [400, 139] width 97 height 215
drag, startPoint x: 414, startPoint y: 146, endPoint x: 432, endPoint y: 62, distance: 86.2
click at [432, 62] on div at bounding box center [400, 139] width 97 height 215
drag, startPoint x: 409, startPoint y: 178, endPoint x: 414, endPoint y: 94, distance: 84.5
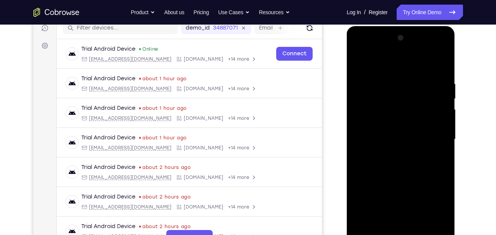
click at [414, 94] on div at bounding box center [400, 139] width 97 height 215
drag, startPoint x: 400, startPoint y: 190, endPoint x: 411, endPoint y: 112, distance: 79.0
click at [411, 112] on div at bounding box center [400, 139] width 97 height 215
drag, startPoint x: 404, startPoint y: 170, endPoint x: 448, endPoint y: 65, distance: 113.5
click at [448, 65] on div at bounding box center [400, 139] width 97 height 215
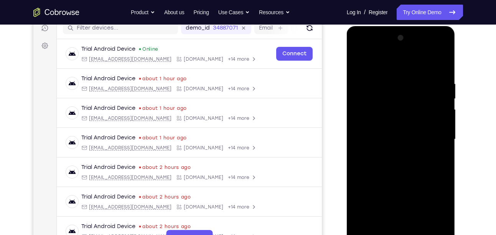
drag, startPoint x: 418, startPoint y: 167, endPoint x: 423, endPoint y: 93, distance: 74.2
click at [423, 93] on div at bounding box center [400, 139] width 97 height 215
drag, startPoint x: 405, startPoint y: 177, endPoint x: 415, endPoint y: 135, distance: 43.7
click at [415, 135] on div at bounding box center [400, 139] width 97 height 215
drag, startPoint x: 410, startPoint y: 131, endPoint x: 410, endPoint y: 102, distance: 29.1
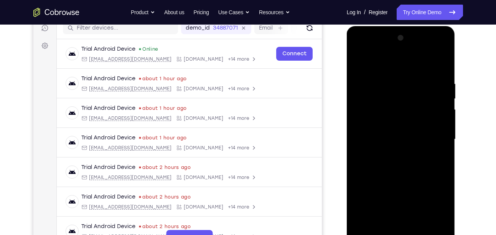
click at [410, 102] on div at bounding box center [400, 139] width 97 height 215
click at [408, 102] on div at bounding box center [400, 139] width 97 height 215
drag, startPoint x: 416, startPoint y: 106, endPoint x: 417, endPoint y: 125, distance: 19.6
click at [417, 125] on div at bounding box center [400, 139] width 97 height 215
click at [443, 109] on div at bounding box center [400, 139] width 97 height 215
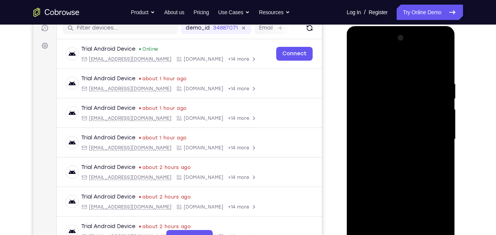
click at [443, 109] on div at bounding box center [400, 139] width 97 height 215
click at [444, 110] on div at bounding box center [400, 139] width 97 height 215
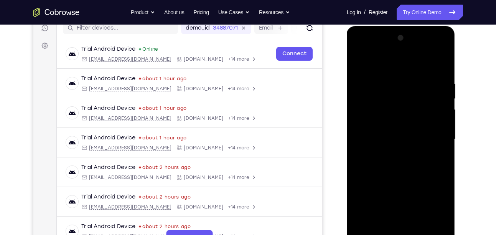
click at [444, 110] on div at bounding box center [400, 139] width 97 height 215
click at [356, 107] on div at bounding box center [400, 139] width 97 height 215
click at [357, 110] on div at bounding box center [400, 139] width 97 height 215
click at [444, 109] on div at bounding box center [400, 139] width 97 height 215
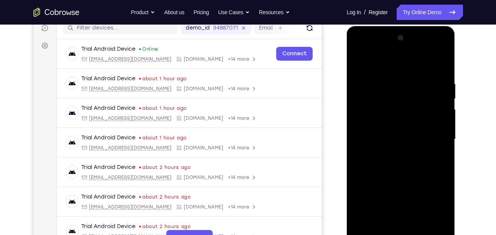
click at [443, 109] on div at bounding box center [400, 139] width 97 height 215
click at [357, 109] on div at bounding box center [400, 139] width 97 height 215
click at [446, 111] on div at bounding box center [400, 139] width 97 height 215
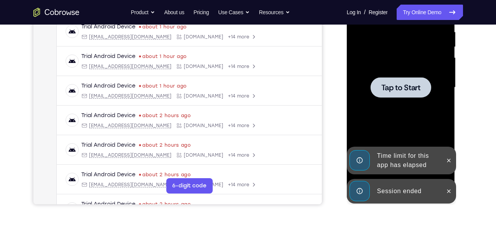
scroll to position [144, 0]
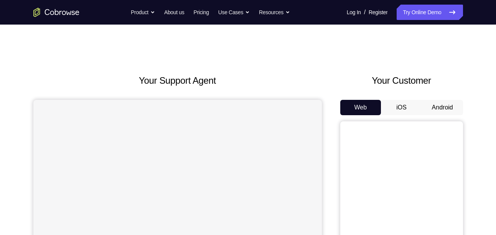
click at [444, 109] on button "Android" at bounding box center [442, 107] width 41 height 15
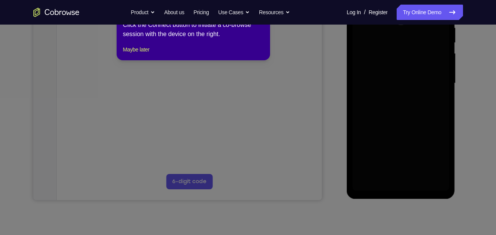
scroll to position [157, 0]
click at [145, 54] on button "Maybe later" at bounding box center [136, 48] width 26 height 9
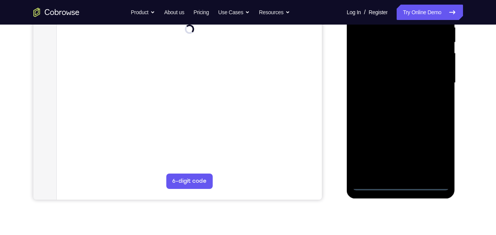
click at [404, 184] on div at bounding box center [400, 82] width 97 height 215
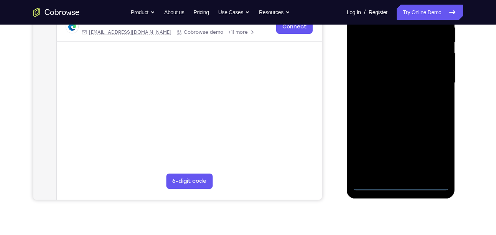
click at [435, 156] on div at bounding box center [400, 82] width 97 height 215
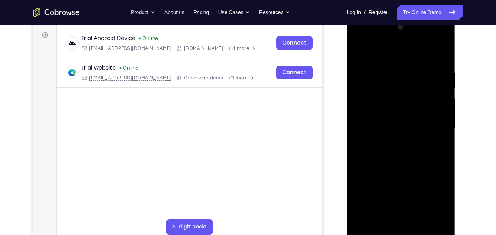
scroll to position [107, 0]
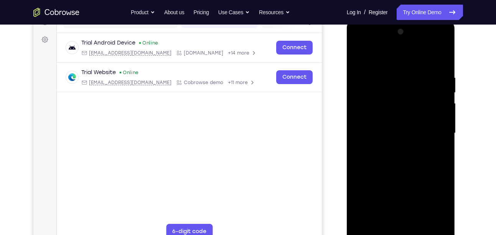
click at [384, 62] on div at bounding box center [400, 133] width 97 height 215
click at [433, 127] on div at bounding box center [400, 133] width 97 height 215
click at [391, 148] on div at bounding box center [400, 133] width 97 height 215
click at [378, 124] on div at bounding box center [400, 133] width 97 height 215
click at [397, 117] on div at bounding box center [400, 133] width 97 height 215
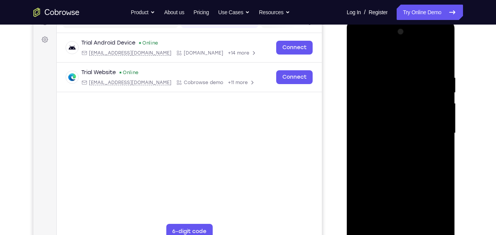
click at [401, 130] on div at bounding box center [400, 133] width 97 height 215
click at [398, 156] on div at bounding box center [400, 133] width 97 height 215
click at [397, 154] on div at bounding box center [400, 133] width 97 height 215
click at [408, 221] on div at bounding box center [400, 133] width 97 height 215
click at [404, 220] on div at bounding box center [400, 133] width 97 height 215
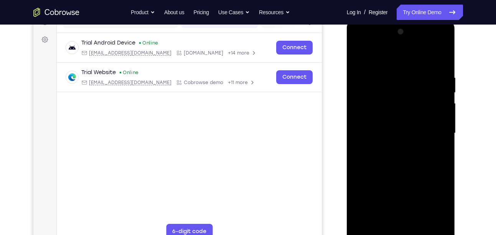
click at [407, 219] on div at bounding box center [400, 133] width 97 height 215
click at [420, 158] on div at bounding box center [400, 133] width 97 height 215
click at [442, 72] on div at bounding box center [400, 133] width 97 height 215
click at [415, 156] on div at bounding box center [400, 133] width 97 height 215
click at [440, 69] on div at bounding box center [400, 133] width 97 height 215
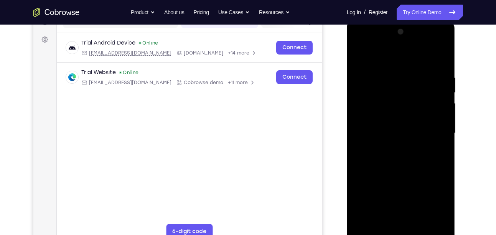
click at [440, 69] on div at bounding box center [400, 133] width 97 height 215
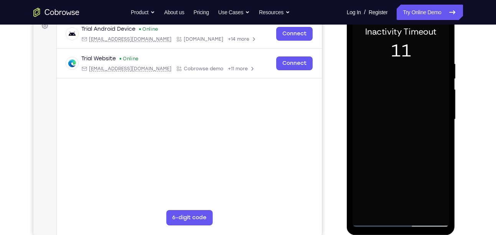
scroll to position [123, 0]
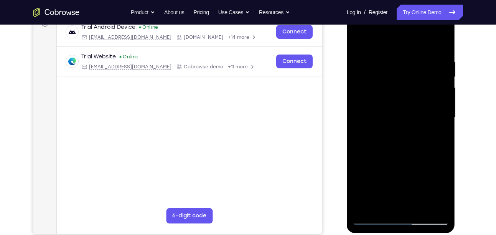
drag, startPoint x: 384, startPoint y: 97, endPoint x: 384, endPoint y: 112, distance: 15.7
click at [384, 112] on div at bounding box center [400, 117] width 97 height 215
click at [400, 78] on div at bounding box center [400, 117] width 97 height 215
click at [406, 153] on div at bounding box center [400, 117] width 97 height 215
click at [418, 205] on div at bounding box center [400, 117] width 97 height 215
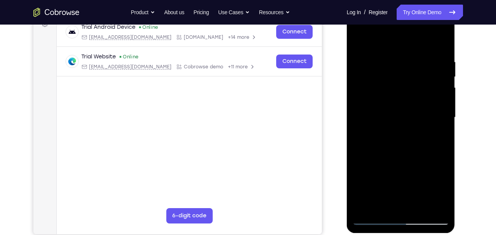
click at [403, 158] on div at bounding box center [400, 117] width 97 height 215
click at [387, 96] on div at bounding box center [400, 117] width 97 height 215
click at [356, 41] on div at bounding box center [400, 117] width 97 height 215
click at [364, 40] on div at bounding box center [400, 117] width 97 height 215
click at [418, 207] on div at bounding box center [400, 117] width 97 height 215
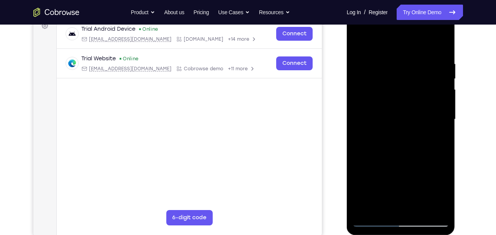
scroll to position [120, 0]
click at [395, 79] on div at bounding box center [400, 120] width 97 height 215
click at [365, 191] on div at bounding box center [400, 120] width 97 height 215
click at [384, 181] on div at bounding box center [400, 120] width 97 height 215
click at [403, 184] on div at bounding box center [400, 120] width 97 height 215
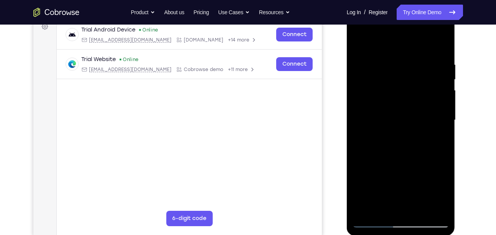
click at [366, 190] on div at bounding box center [400, 120] width 97 height 215
click at [397, 150] on div at bounding box center [400, 120] width 97 height 215
click at [361, 40] on div at bounding box center [400, 120] width 97 height 215
drag, startPoint x: 408, startPoint y: 136, endPoint x: 397, endPoint y: 49, distance: 87.4
click at [397, 49] on div at bounding box center [400, 120] width 97 height 215
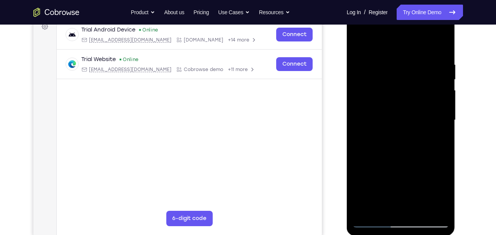
drag, startPoint x: 414, startPoint y: 175, endPoint x: 412, endPoint y: 82, distance: 92.8
click at [412, 82] on div at bounding box center [400, 120] width 97 height 215
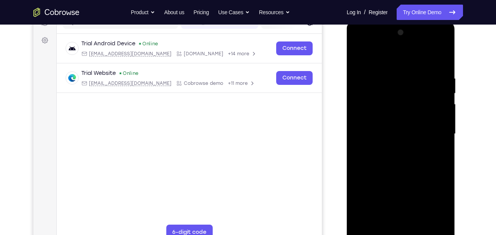
scroll to position [106, 0]
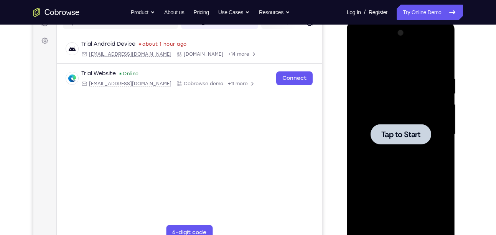
click at [412, 126] on div at bounding box center [400, 134] width 61 height 20
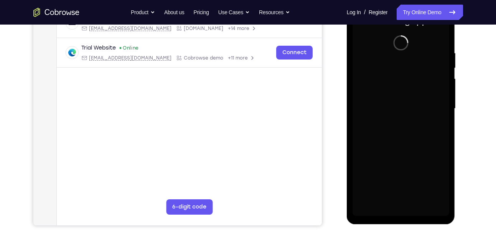
scroll to position [131, 0]
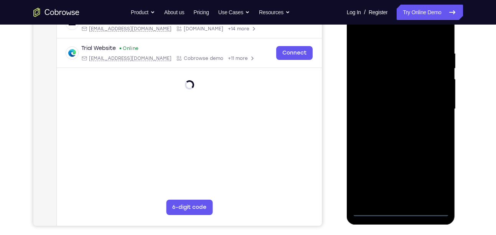
click at [400, 210] on div at bounding box center [400, 109] width 97 height 215
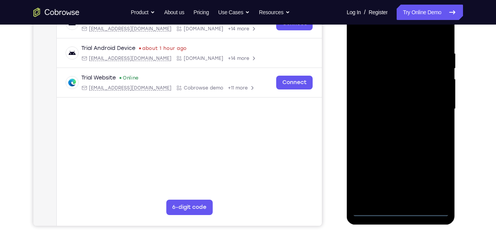
click at [438, 176] on div at bounding box center [400, 109] width 97 height 215
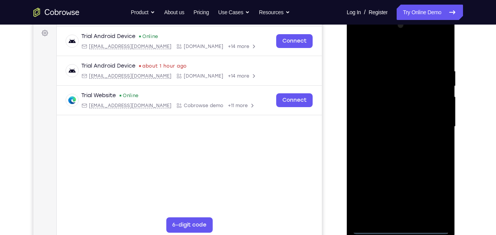
scroll to position [109, 0]
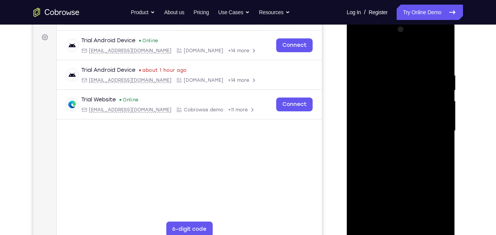
click at [392, 60] on div at bounding box center [400, 130] width 97 height 215
click at [434, 127] on div at bounding box center [400, 130] width 97 height 215
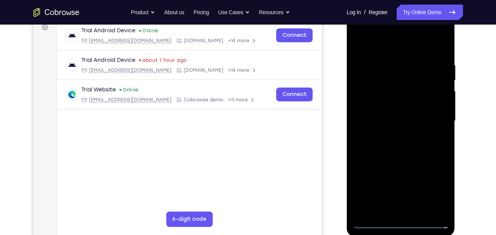
click at [393, 135] on div at bounding box center [400, 120] width 97 height 215
click at [393, 106] on div at bounding box center [400, 120] width 97 height 215
click at [388, 115] on div at bounding box center [400, 120] width 97 height 215
click at [400, 135] on div at bounding box center [400, 120] width 97 height 215
click at [399, 102] on div at bounding box center [400, 120] width 97 height 215
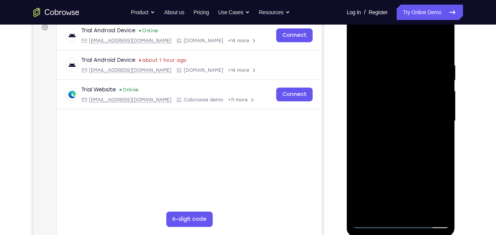
drag, startPoint x: 427, startPoint y: 165, endPoint x: 456, endPoint y: 49, distance: 119.8
click at [456, 49] on html "Online web based iOS Simulators and Android Emulators. Run iPhone, iPad, Mobile…" at bounding box center [401, 123] width 109 height 230
drag, startPoint x: 420, startPoint y: 175, endPoint x: 430, endPoint y: 110, distance: 65.9
click at [430, 110] on div at bounding box center [400, 120] width 97 height 215
drag, startPoint x: 407, startPoint y: 168, endPoint x: 407, endPoint y: 100, distance: 68.6
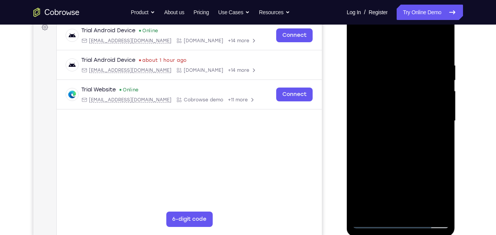
click at [407, 100] on div at bounding box center [400, 120] width 97 height 215
drag, startPoint x: 395, startPoint y: 162, endPoint x: 400, endPoint y: 114, distance: 47.8
click at [400, 114] on div at bounding box center [400, 120] width 97 height 215
drag, startPoint x: 394, startPoint y: 164, endPoint x: 403, endPoint y: 121, distance: 44.2
click at [403, 121] on div at bounding box center [400, 120] width 97 height 215
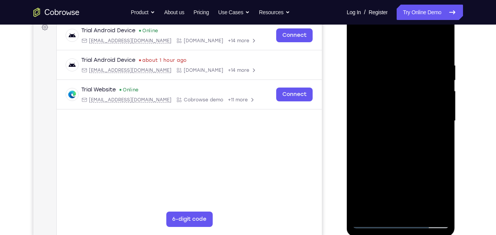
drag, startPoint x: 399, startPoint y: 161, endPoint x: 409, endPoint y: 126, distance: 36.6
click at [409, 126] on div at bounding box center [400, 120] width 97 height 215
drag, startPoint x: 408, startPoint y: 166, endPoint x: 423, endPoint y: 81, distance: 86.1
click at [423, 81] on div at bounding box center [400, 120] width 97 height 215
drag, startPoint x: 412, startPoint y: 167, endPoint x: 412, endPoint y: 97, distance: 70.2
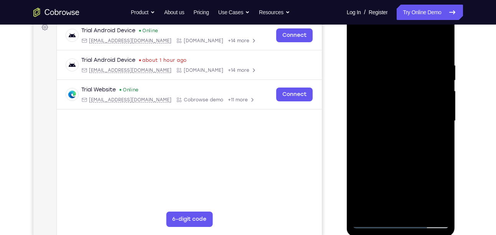
click at [412, 97] on div at bounding box center [400, 120] width 97 height 215
